Goal: Obtain resource: Obtain resource

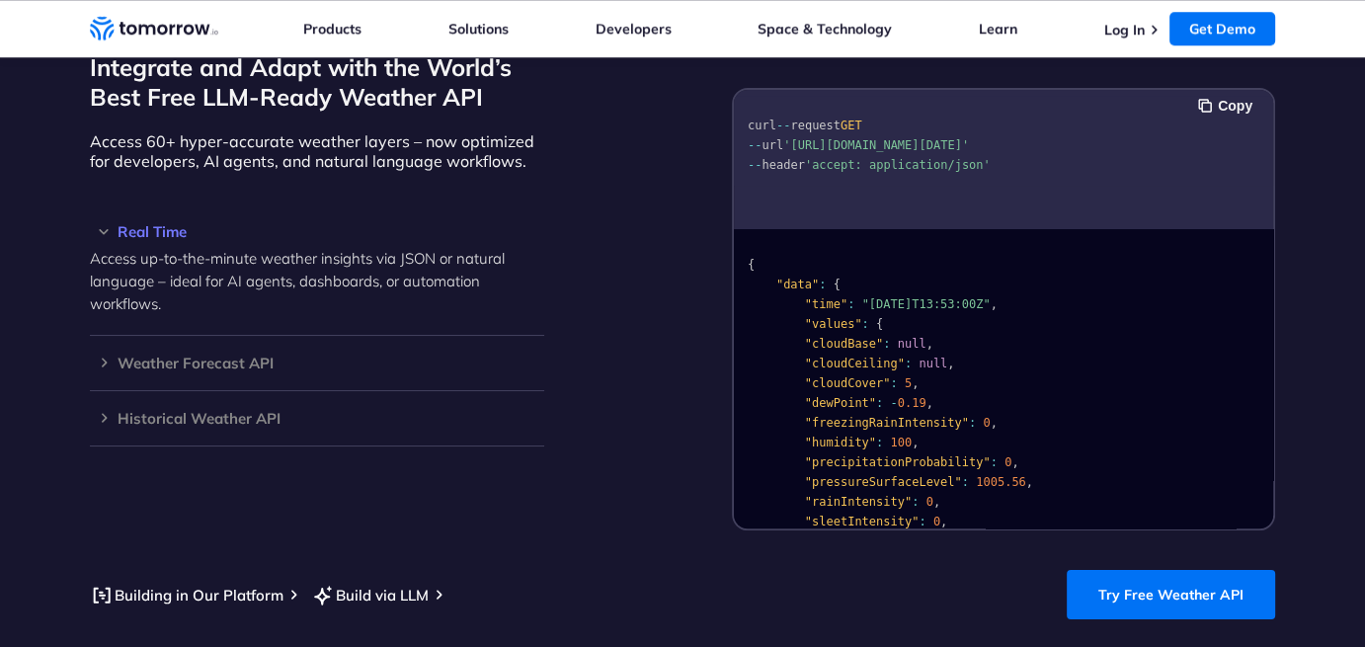
scroll to position [1752, 0]
click at [1211, 94] on button "Copy" at bounding box center [1228, 105] width 60 height 22
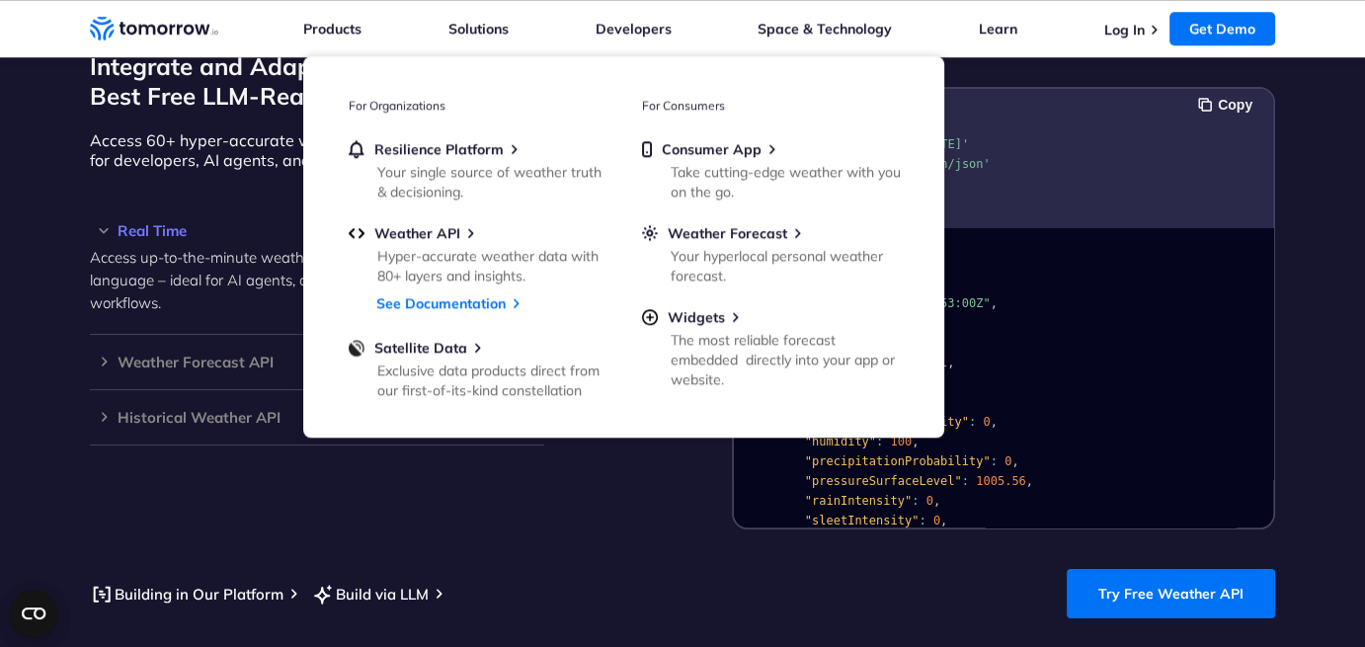
click at [683, 484] on div "Integrate and Adapt with the World’s Best Free LLM-Ready Weather API Access 60+…" at bounding box center [682, 281] width 1185 height 498
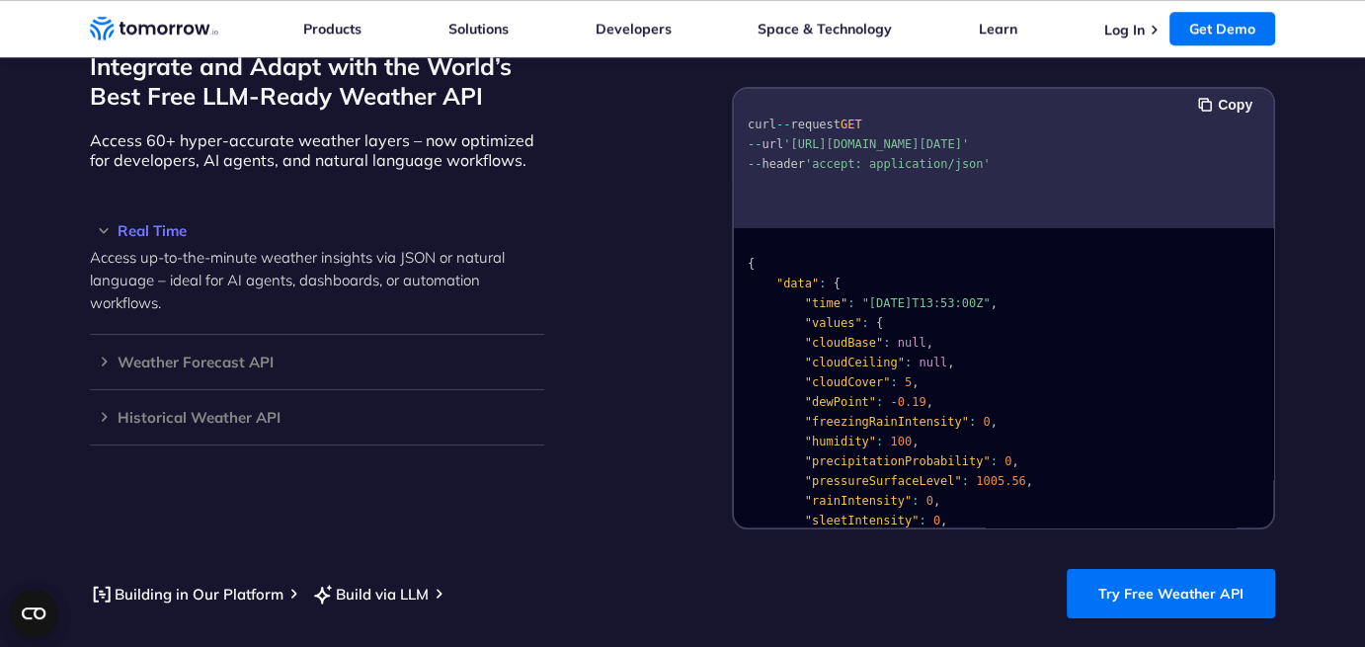
click at [1116, 184] on div "curl -- request GET -- url 'https://api.tomorrow.io/v4/weather/realtime?locatio…" at bounding box center [1003, 158] width 539 height 139
click at [801, 137] on span "'[URL][DOMAIN_NAME][DATE]'" at bounding box center [876, 144] width 186 height 14
drag, startPoint x: 801, startPoint y: 117, endPoint x: 915, endPoint y: 135, distance: 115.1
click at [915, 137] on span "'[URL][DOMAIN_NAME][DATE]'" at bounding box center [876, 144] width 186 height 14
copy span "https://api.tomorrow.io/v4/weather/realtime?location=toronto&apikey=XXX"
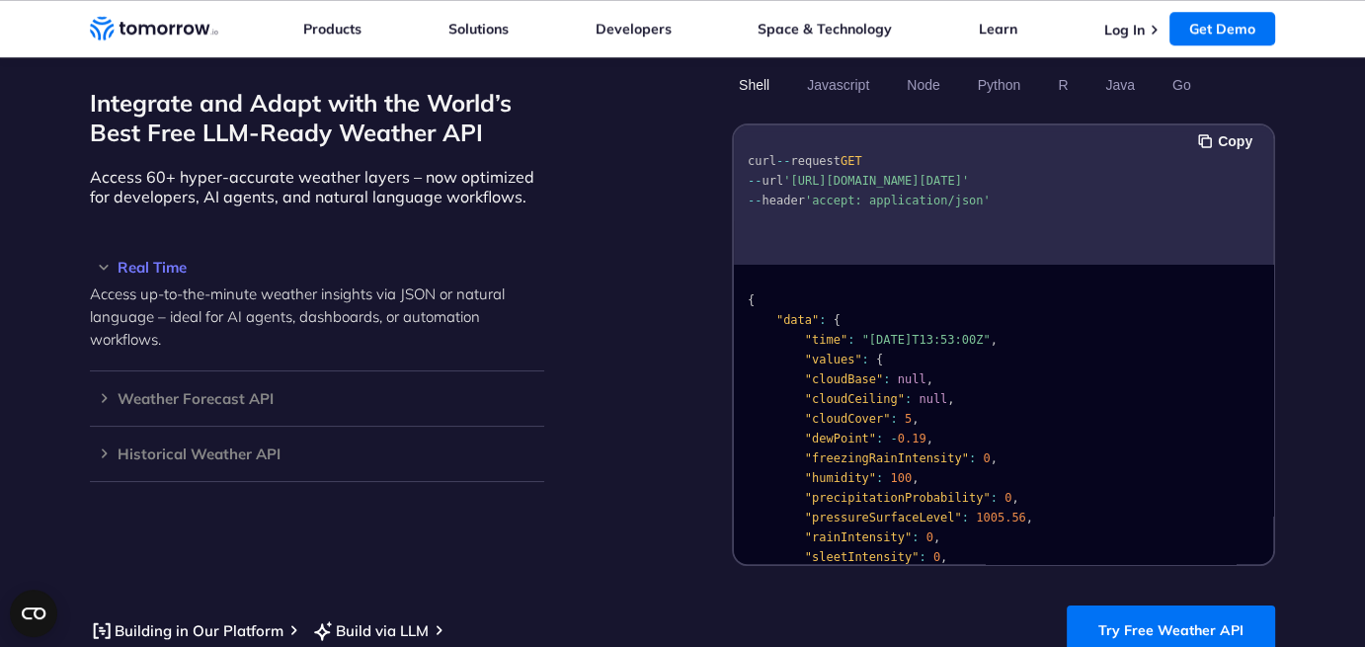
scroll to position [1717, 0]
